Goal: Use online tool/utility: Utilize a website feature to perform a specific function

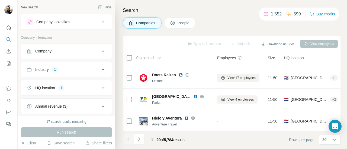
scroll to position [369, 0]
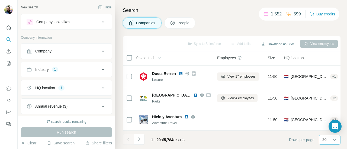
click at [324, 136] on div "20" at bounding box center [329, 139] width 14 height 9
click at [327, 101] on p "60" at bounding box center [325, 98] width 4 height 5
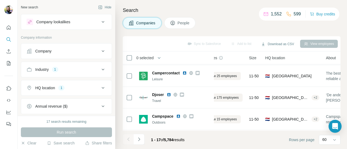
scroll to position [0, 24]
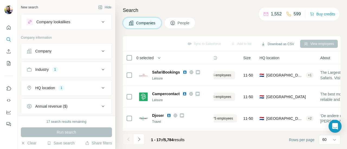
click at [61, 130] on div "Run search" at bounding box center [66, 133] width 91 height 10
click at [79, 131] on div "Run search" at bounding box center [66, 133] width 91 height 10
click at [84, 63] on button "Industry 1" at bounding box center [66, 69] width 90 height 13
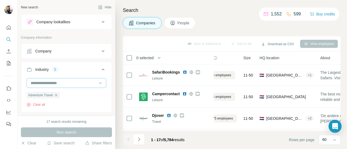
click at [66, 79] on div at bounding box center [63, 83] width 67 height 9
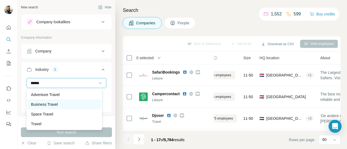
type input "******"
click at [58, 103] on p "Business Travel" at bounding box center [44, 104] width 27 height 5
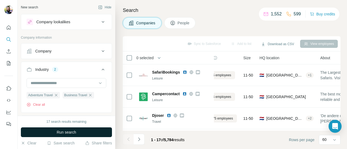
click at [62, 131] on span "Run search" at bounding box center [66, 132] width 19 height 5
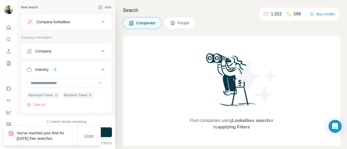
click at [94, 138] on button "Close" at bounding box center [88, 136] width 17 height 10
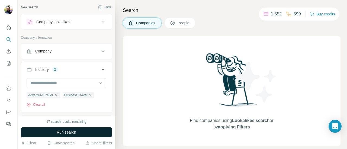
click at [78, 130] on button "Run search" at bounding box center [66, 133] width 91 height 10
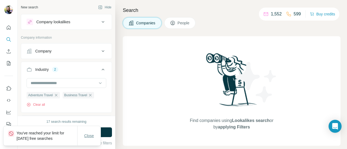
click at [93, 132] on button "Close" at bounding box center [88, 136] width 17 height 10
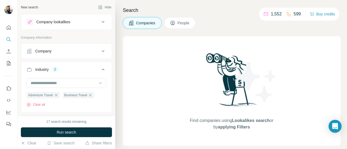
click at [82, 23] on div "Company lookalikes" at bounding box center [63, 22] width 73 height 6
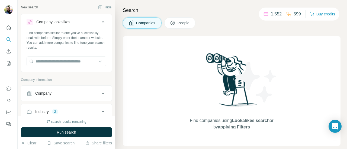
click at [82, 23] on div "Company lookalikes" at bounding box center [63, 22] width 73 height 6
